Goal: Task Accomplishment & Management: Manage account settings

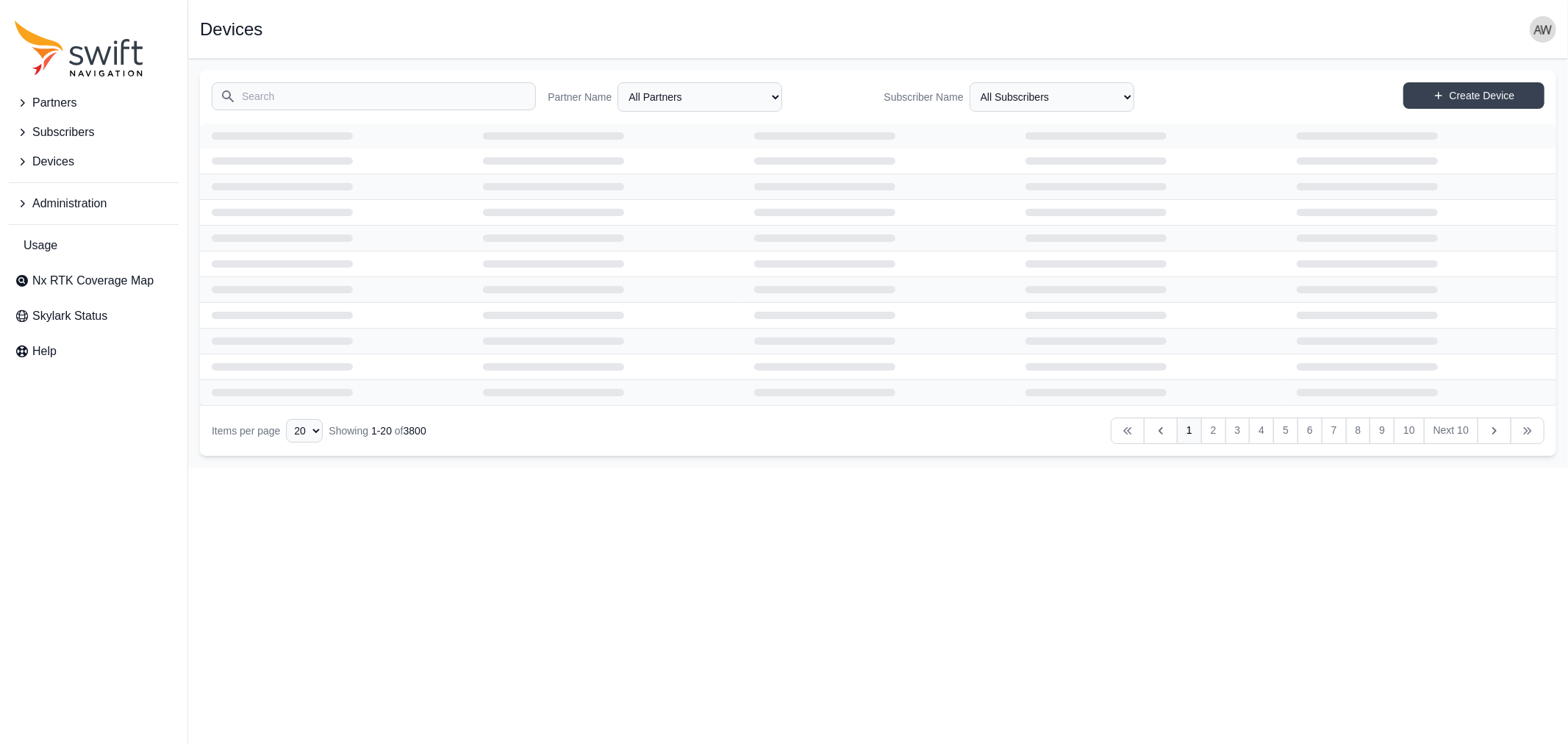
click at [364, 97] on input "Search" at bounding box center [373, 97] width 324 height 28
type input "greendevice"
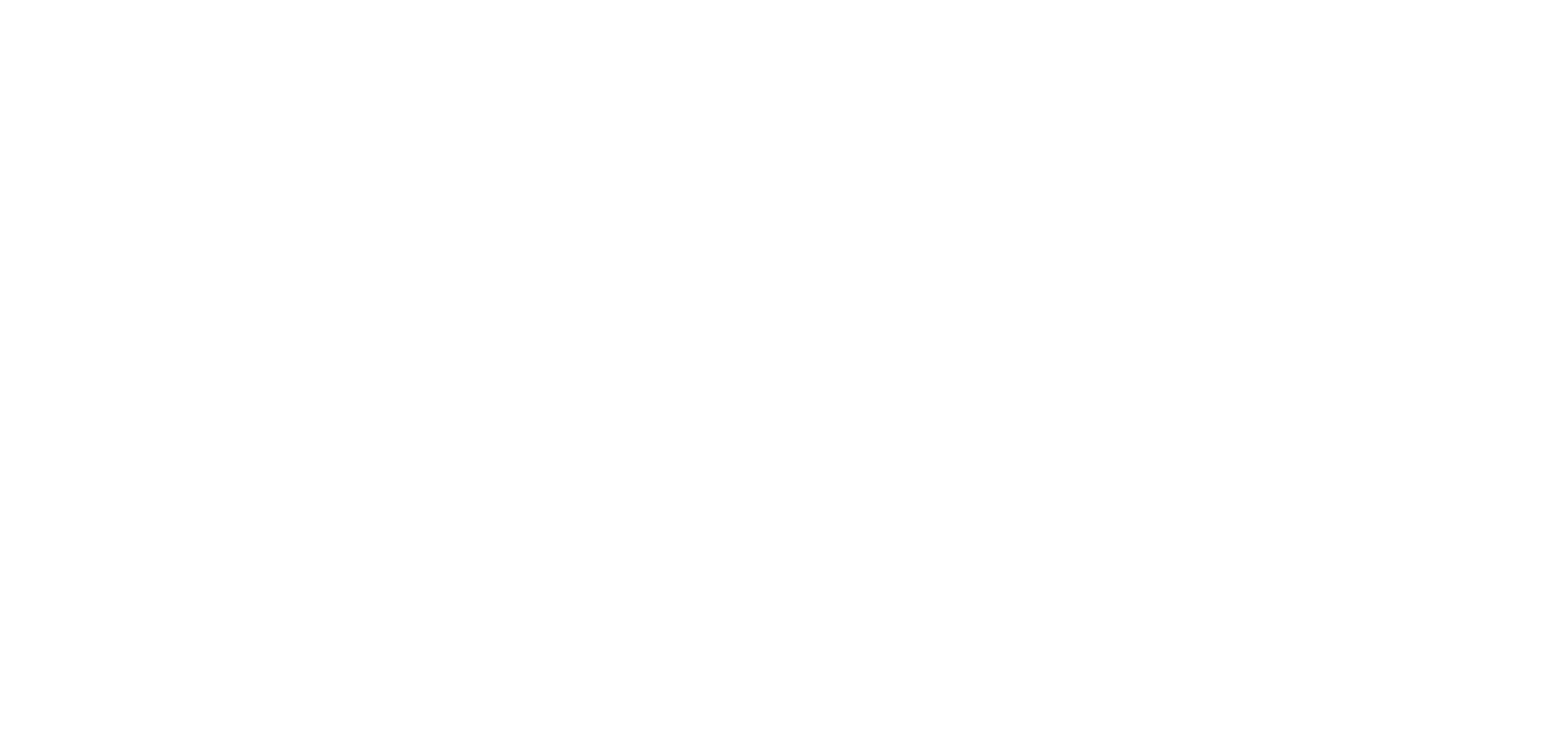
select select
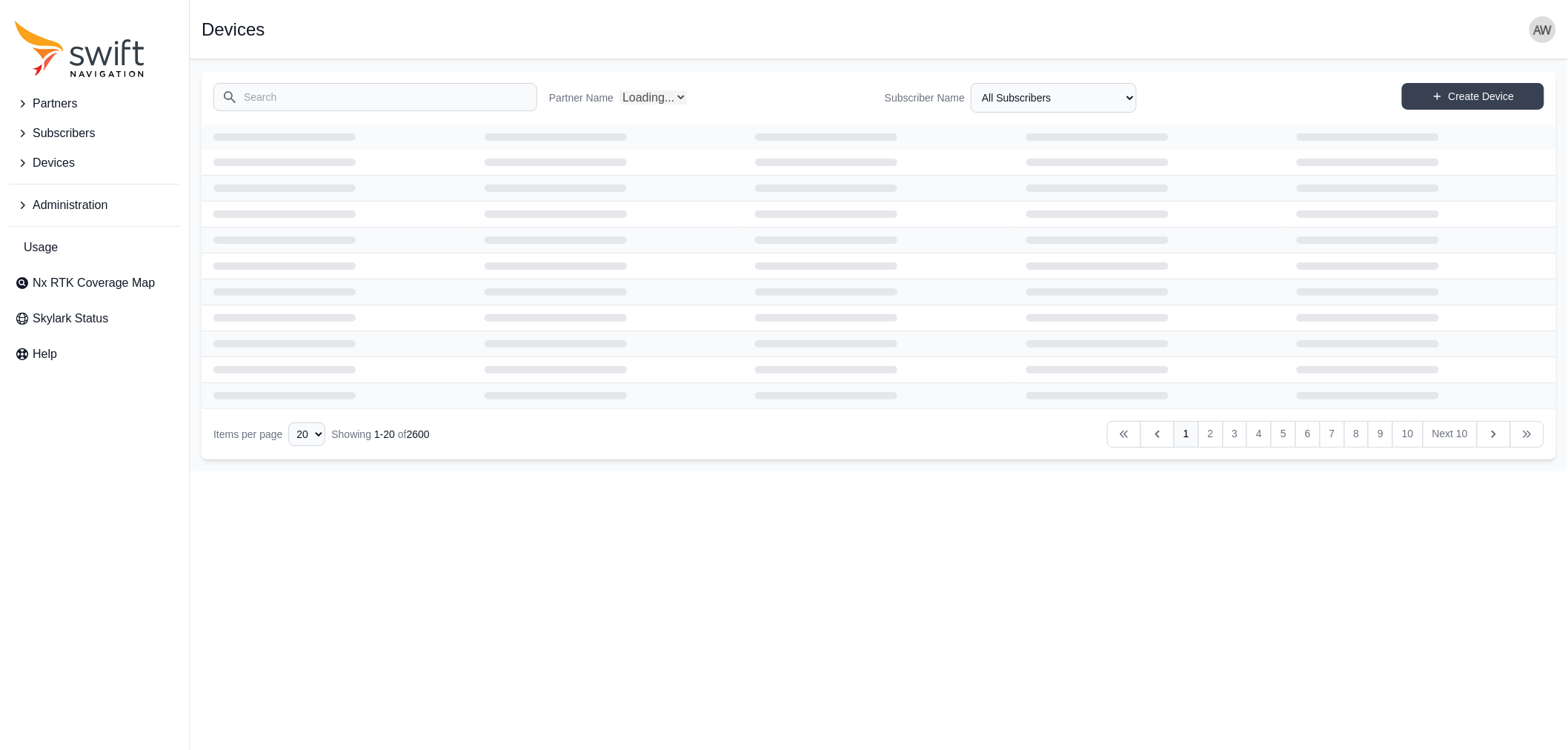
select select "Partner Name"
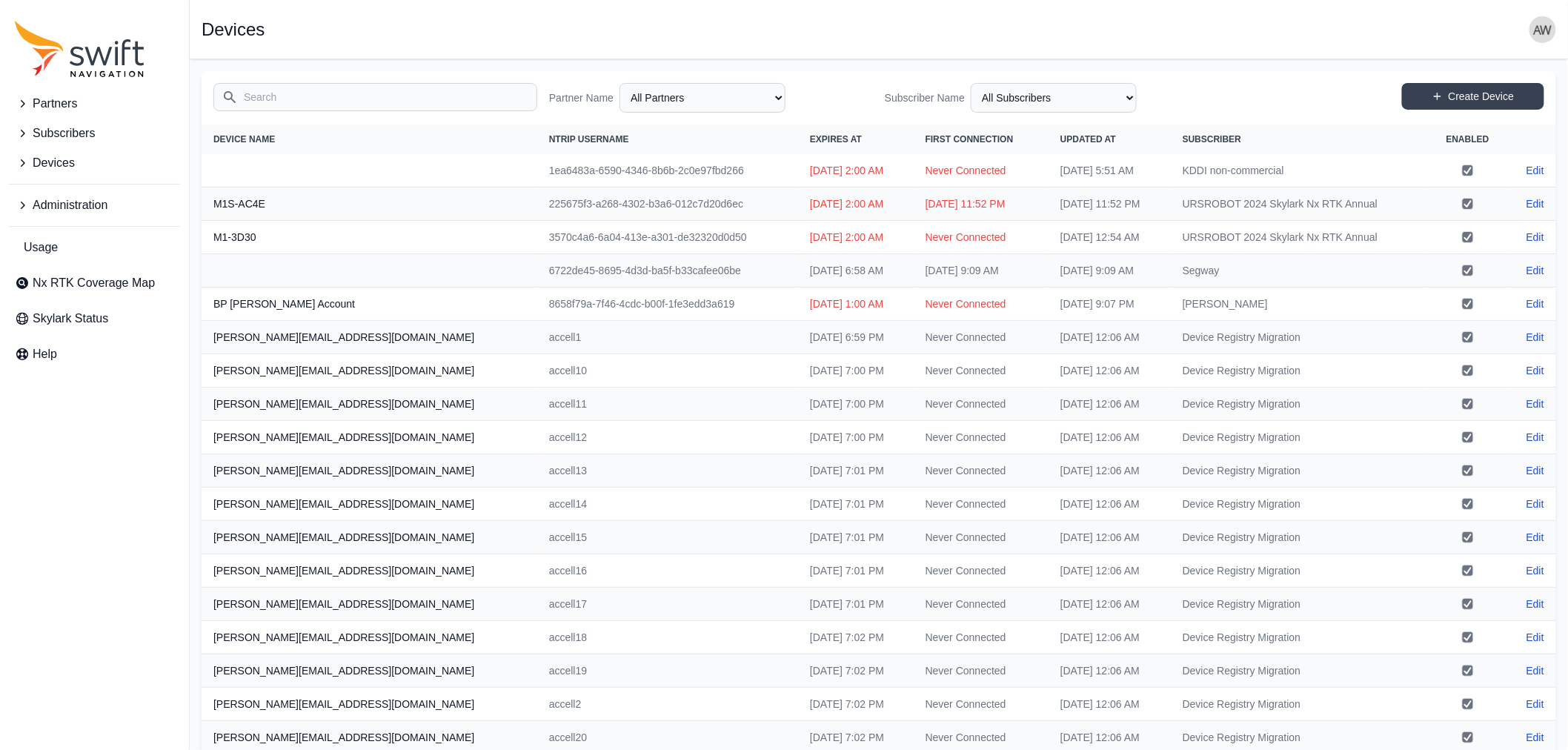
click at [375, 98] on input "Search" at bounding box center [374, 97] width 323 height 28
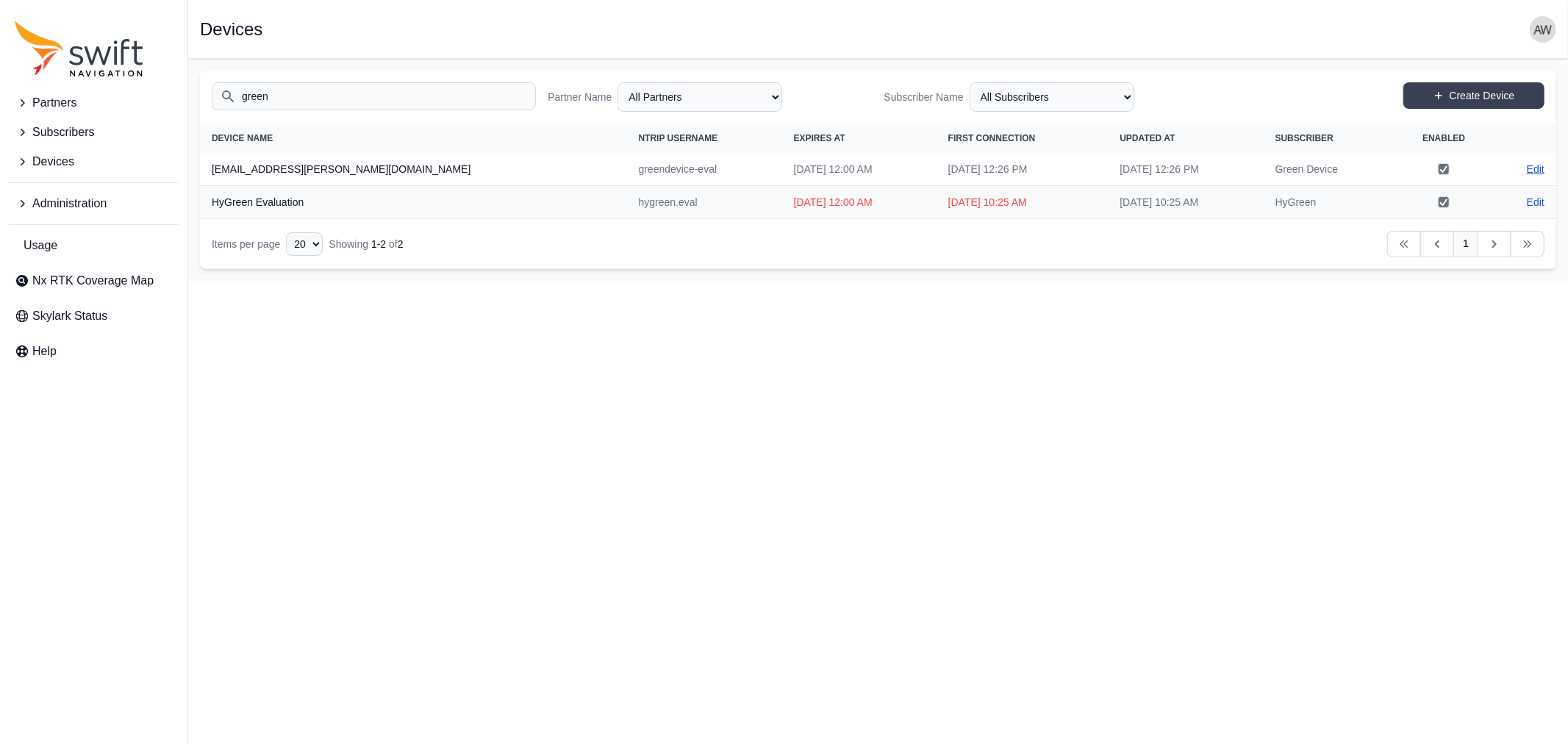
type input "green"
click at [1536, 166] on link "Edit" at bounding box center [1535, 169] width 17 height 15
select select "ab3272ce-40d0-4c94-a524-96a758ab755c"
select select "aeba2312-5f97-487a-8aa9-e792e6d60d9c"
